Goal: Ask a question

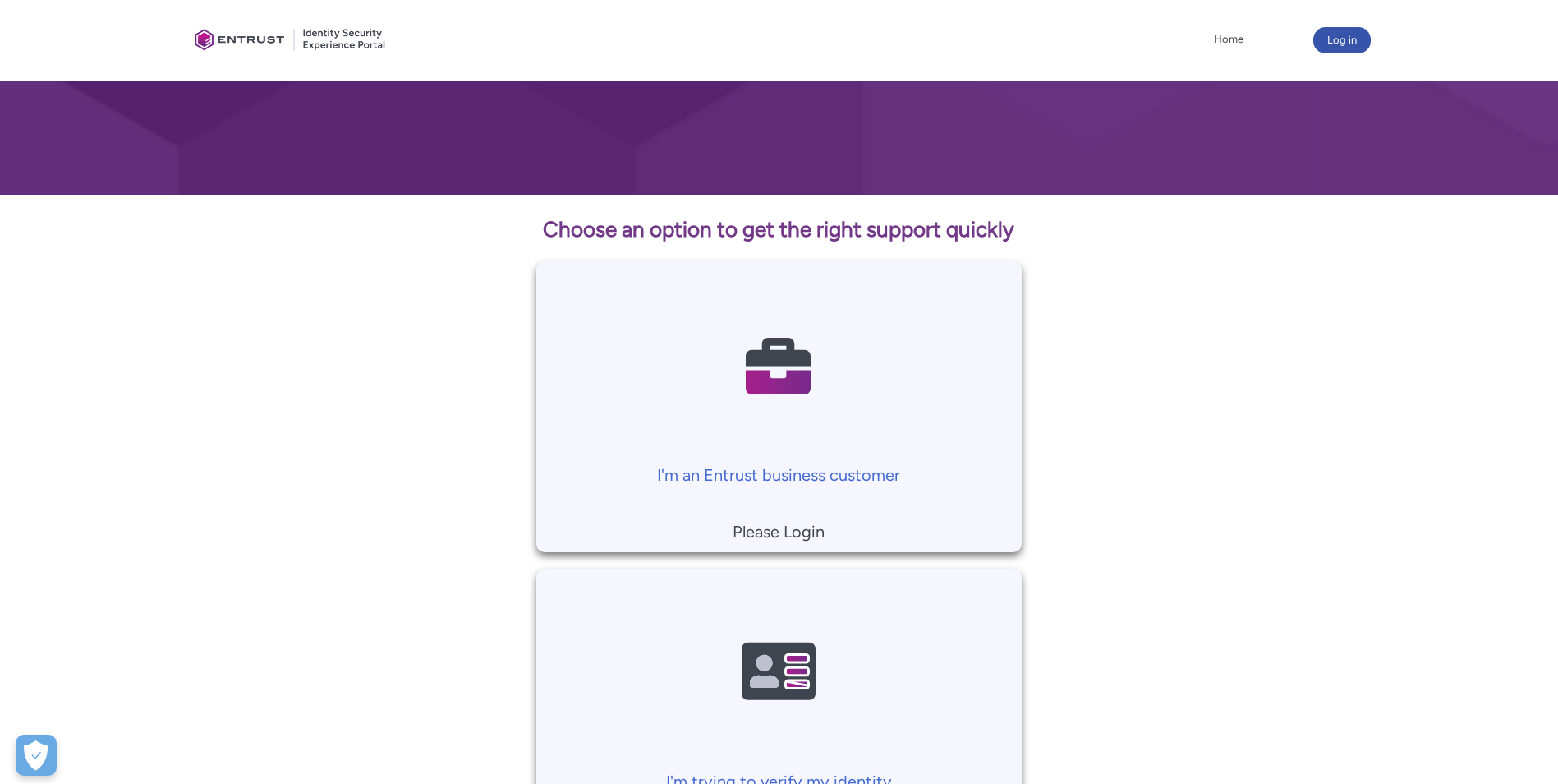
scroll to position [346, 0]
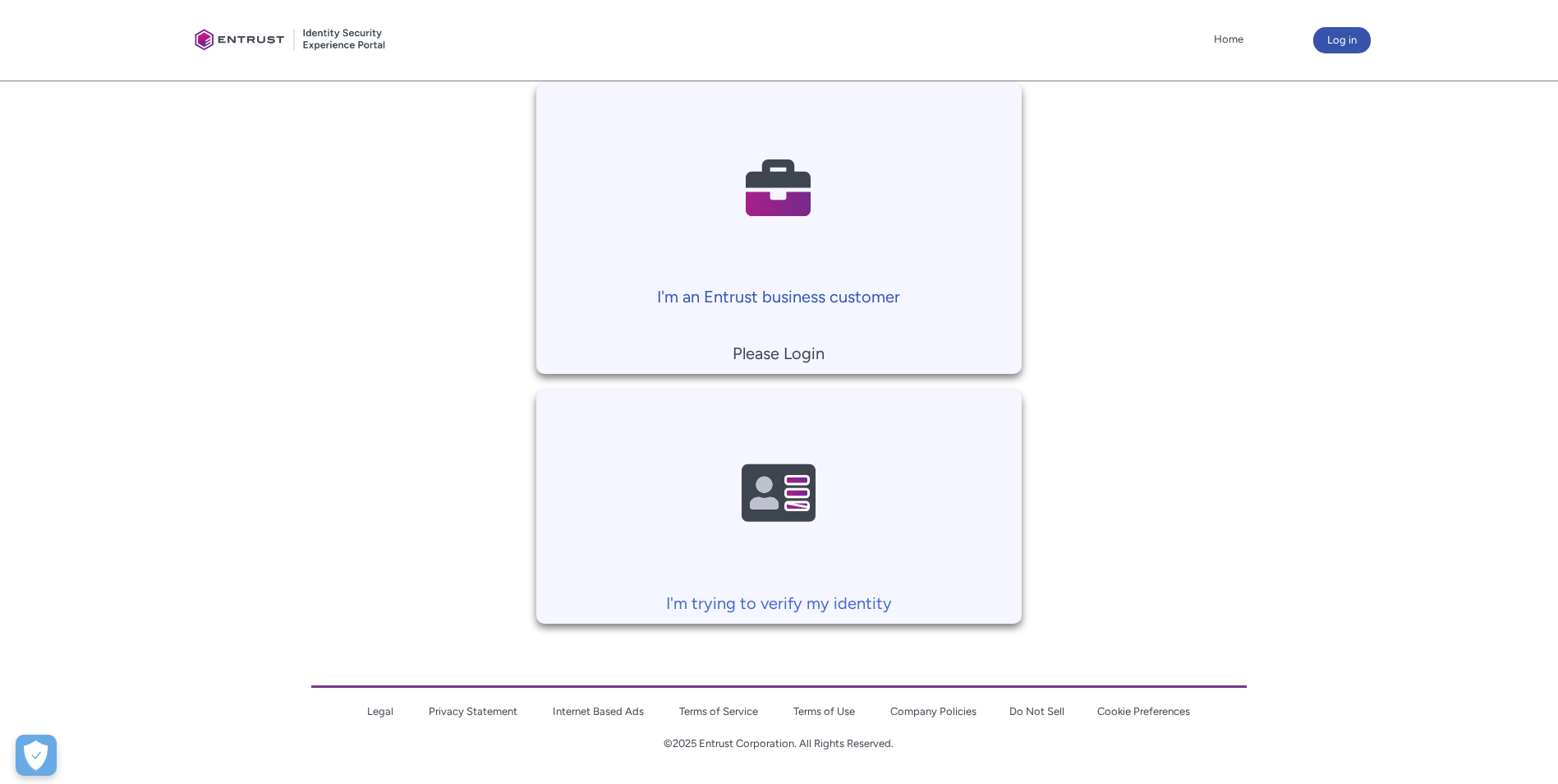
click at [863, 299] on p "I'm an Entrust business customer" at bounding box center [779, 296] width 469 height 25
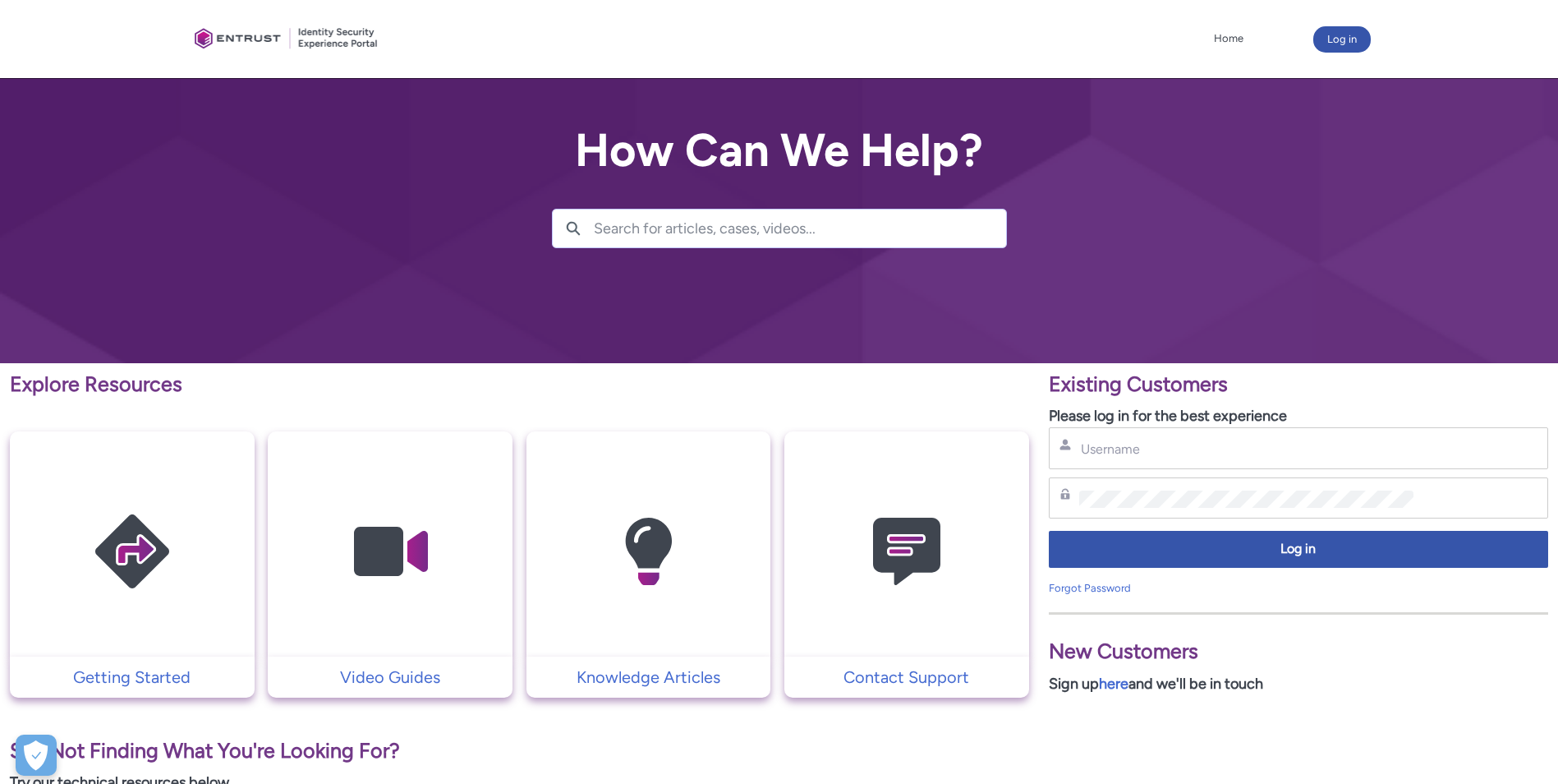
click at [1219, 460] on div "Username" at bounding box center [1299, 448] width 499 height 42
click at [1136, 455] on input "Username" at bounding box center [1247, 449] width 335 height 17
click at [1164, 451] on input "Username" at bounding box center [1247, 449] width 335 height 17
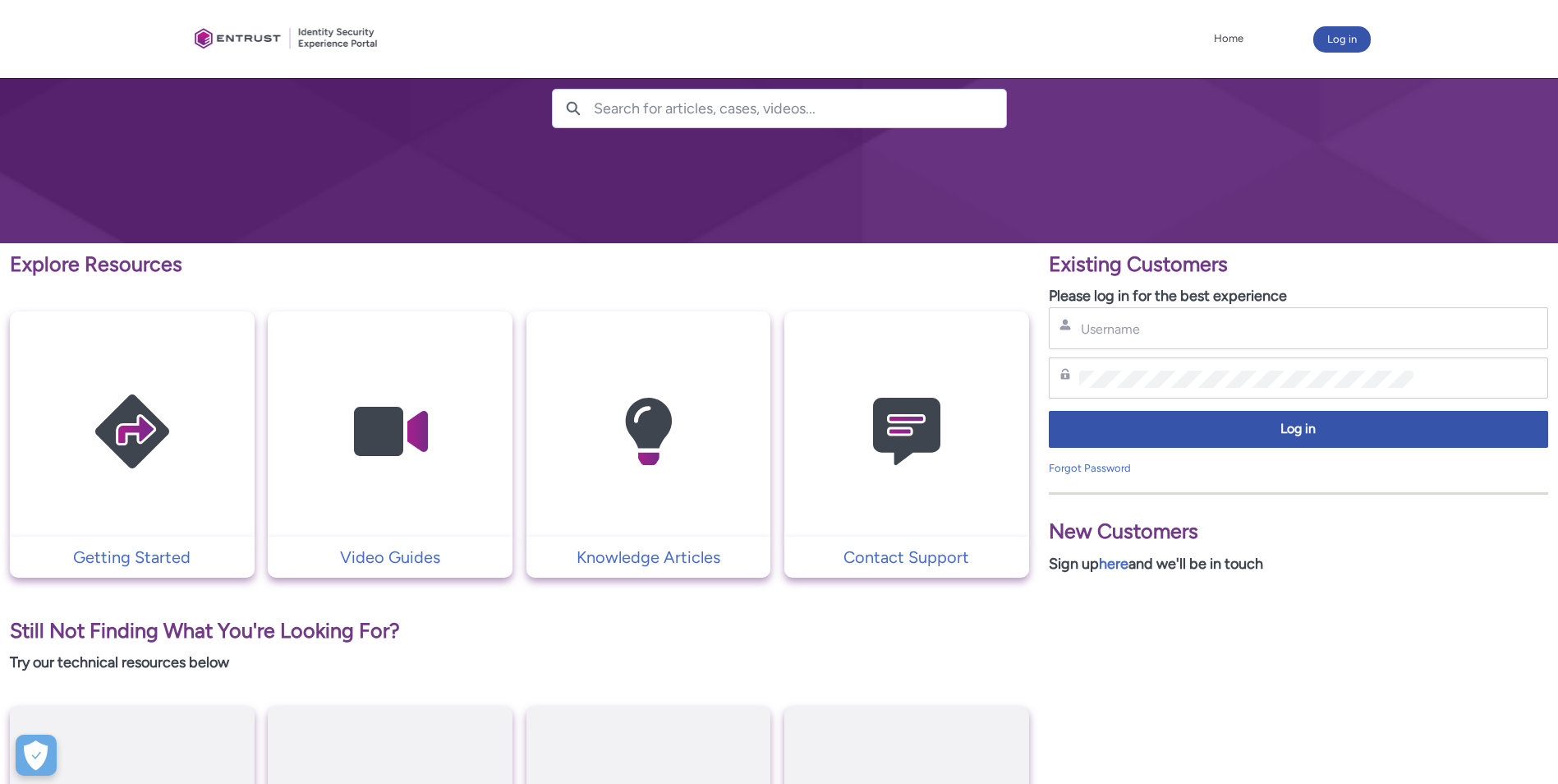
scroll to position [127, 0]
